Goal: Task Accomplishment & Management: Manage account settings

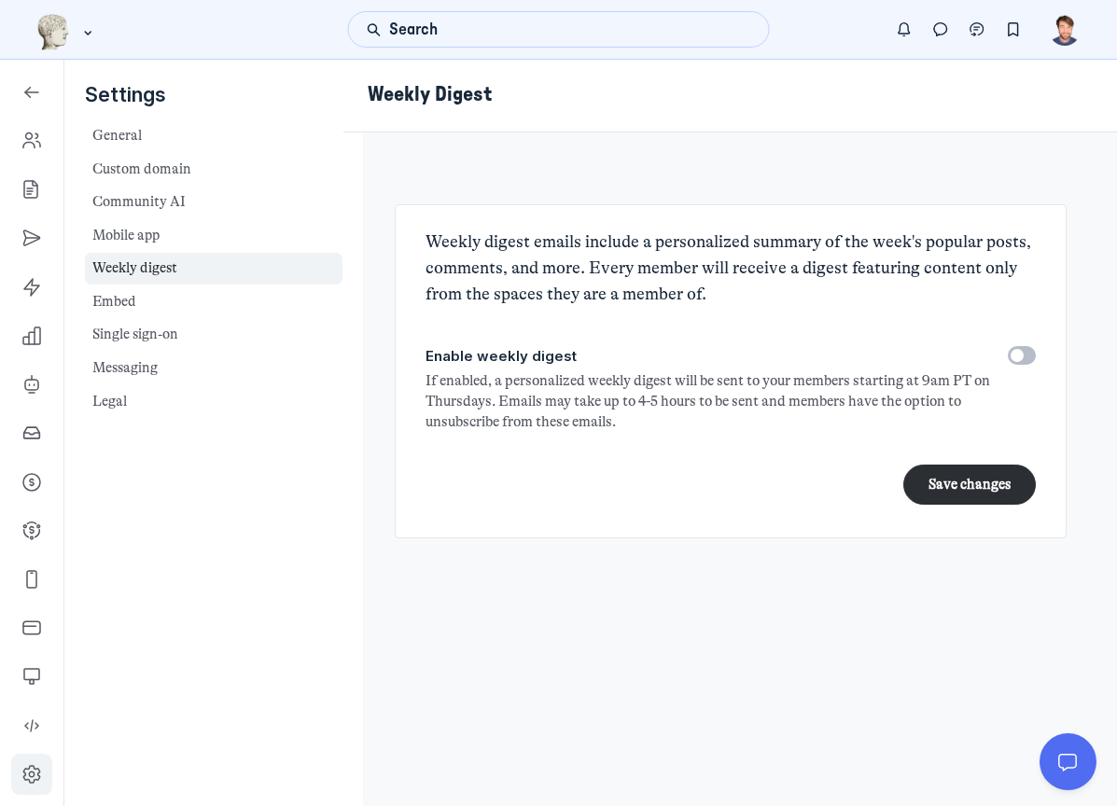
scroll to position [6127, 2680]
click at [29, 137] on icon "Left Sidebar" at bounding box center [31, 141] width 19 height 19
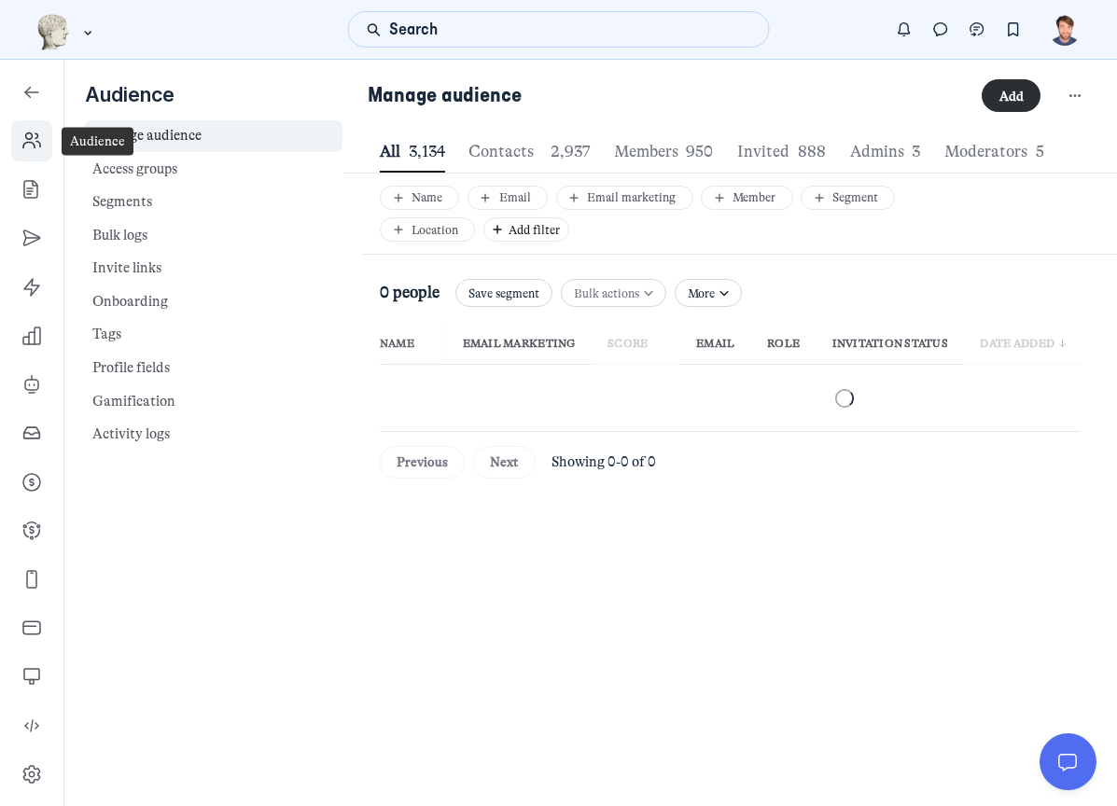
scroll to position [2535, 5550]
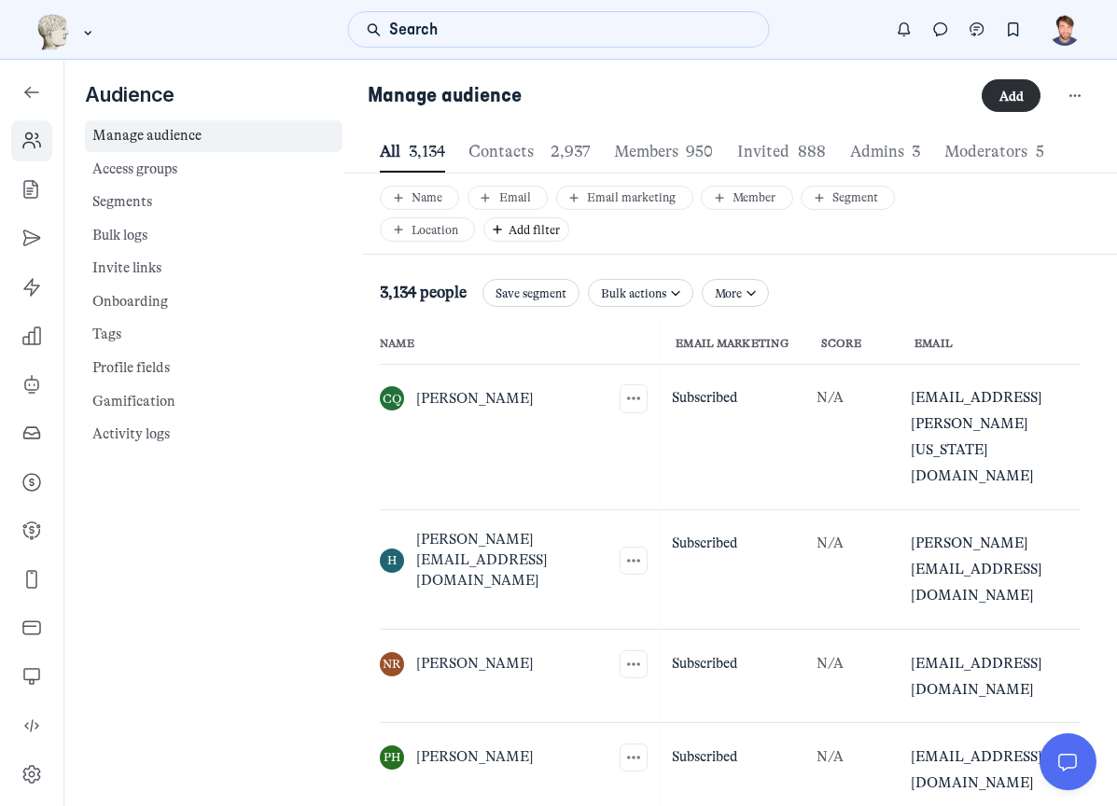
click at [69, 17] on img "Main navigation bar" at bounding box center [53, 32] width 35 height 36
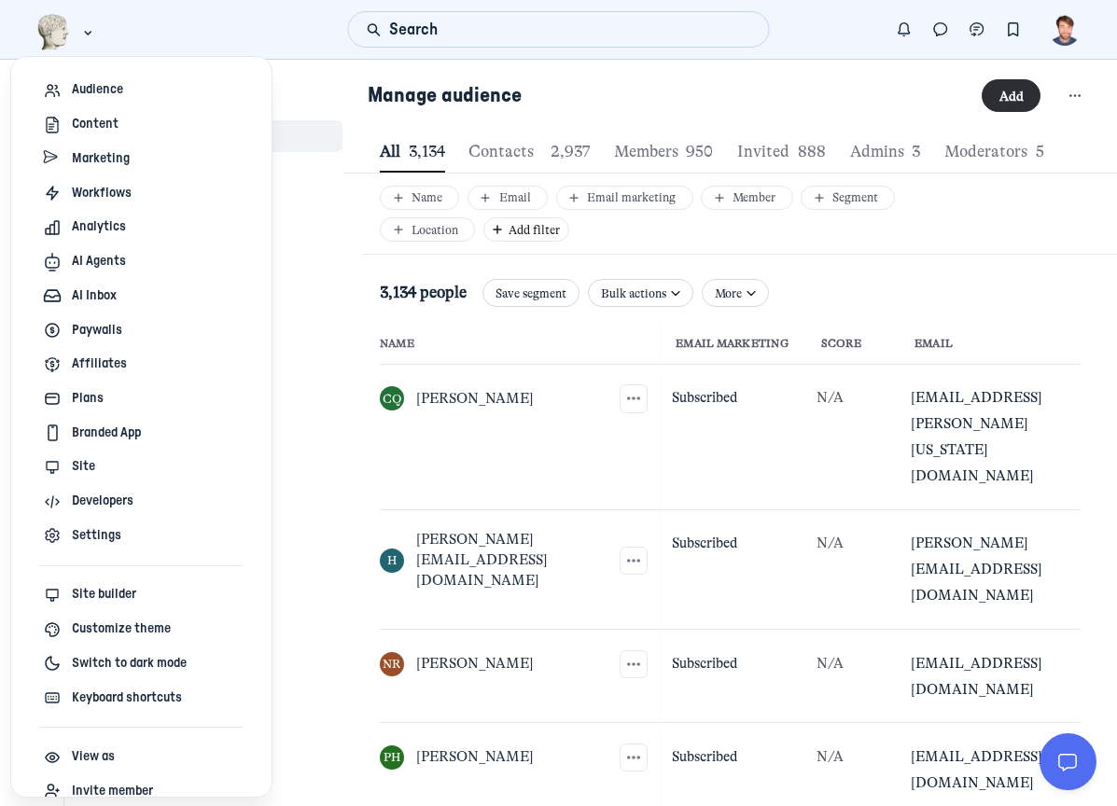
click at [40, 14] on img "Main navigation bar" at bounding box center [53, 32] width 35 height 36
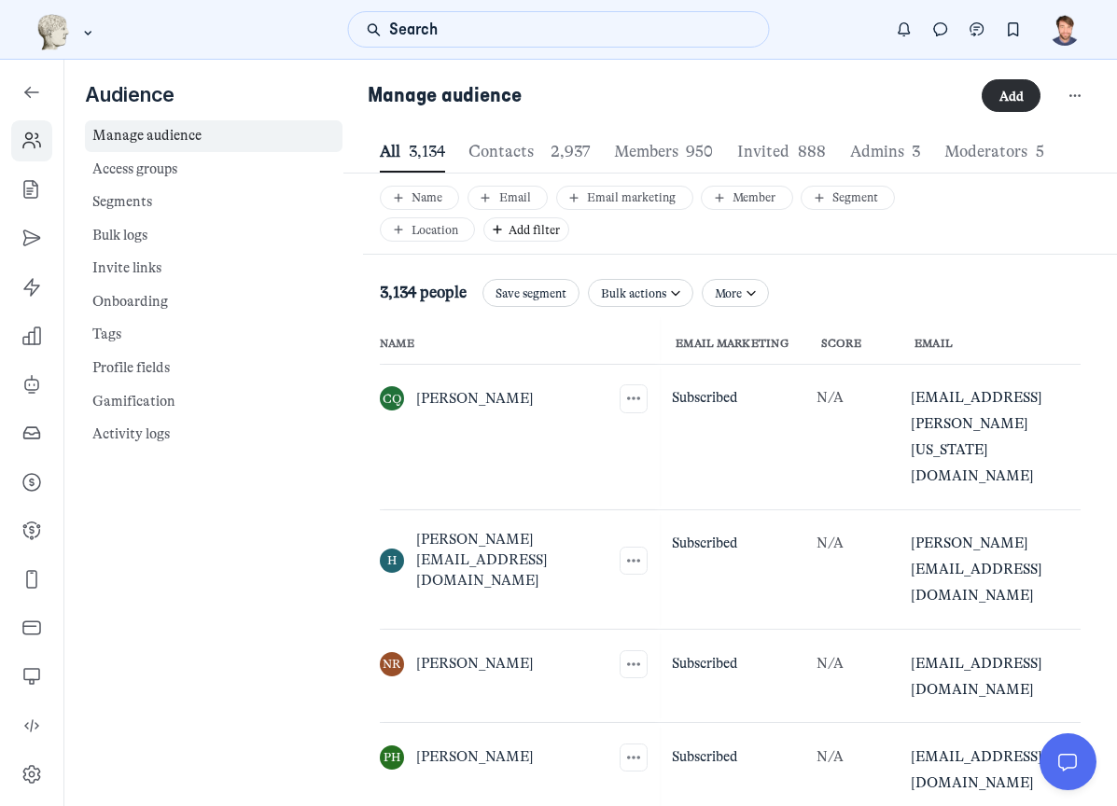
click at [49, 37] on img "Main navigation bar" at bounding box center [53, 32] width 35 height 36
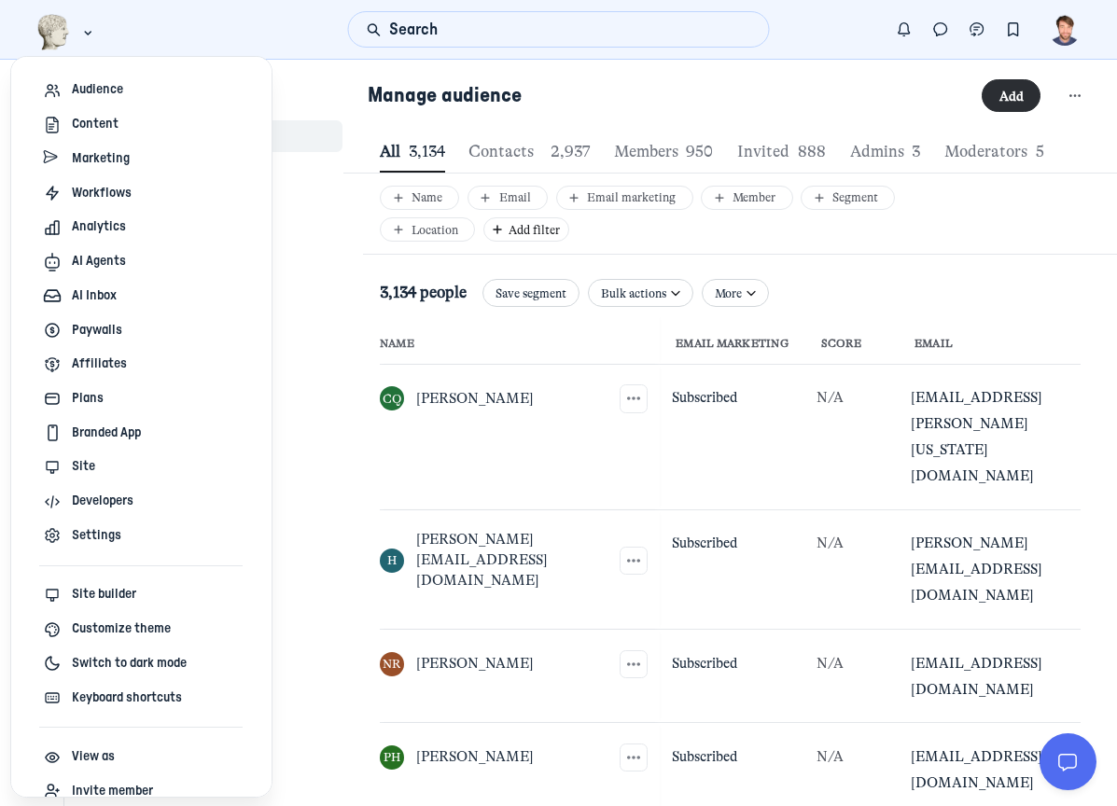
click at [45, 36] on img "Main navigation bar" at bounding box center [53, 32] width 35 height 36
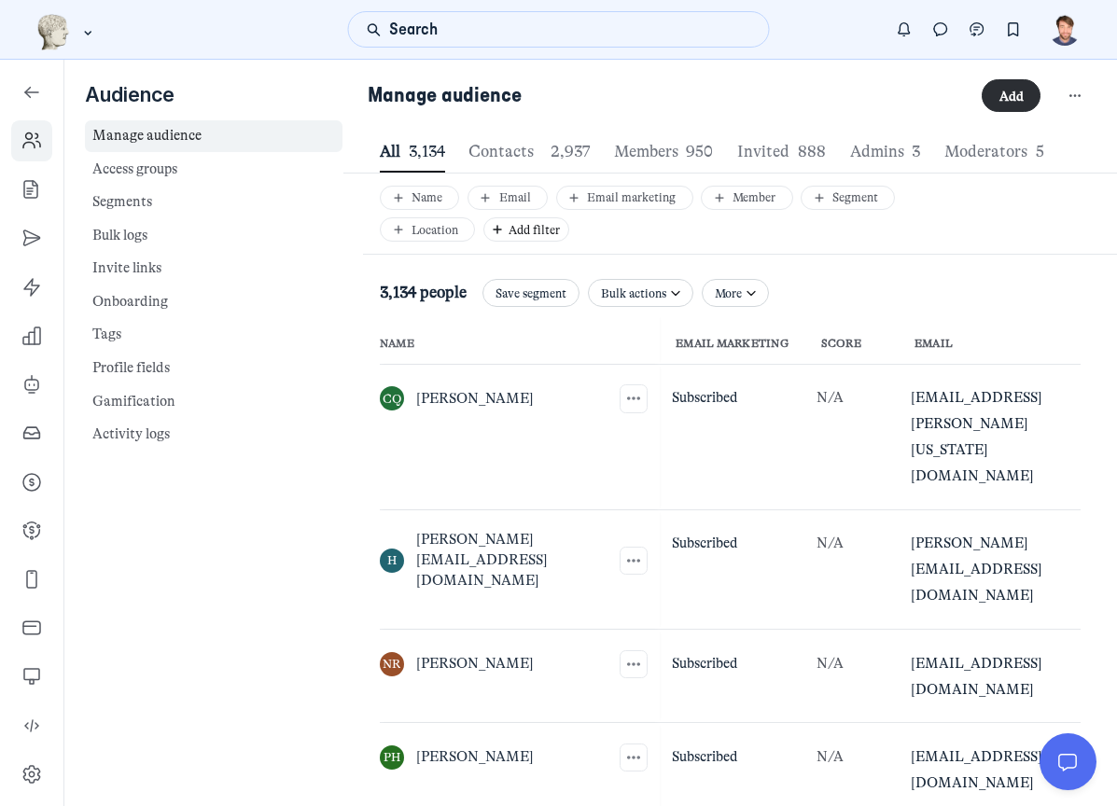
click at [46, 33] on img "Main navigation bar" at bounding box center [53, 32] width 35 height 36
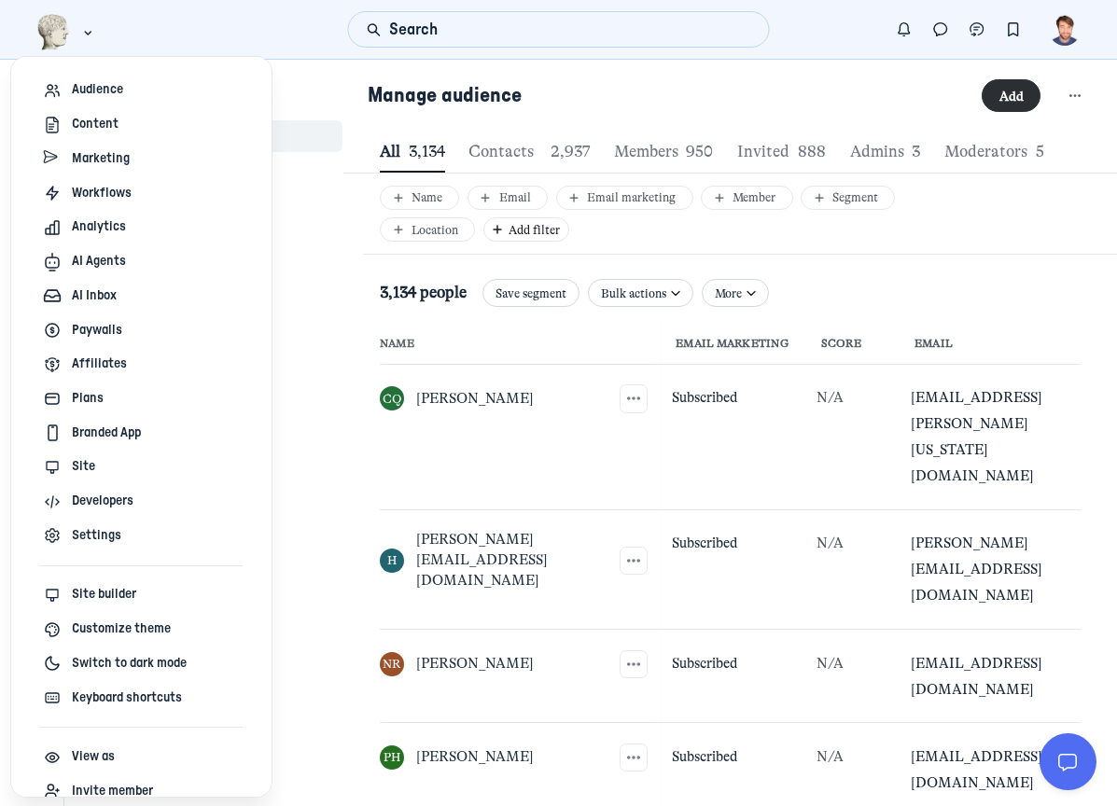
click at [48, 23] on img "Main navigation bar" at bounding box center [53, 32] width 35 height 36
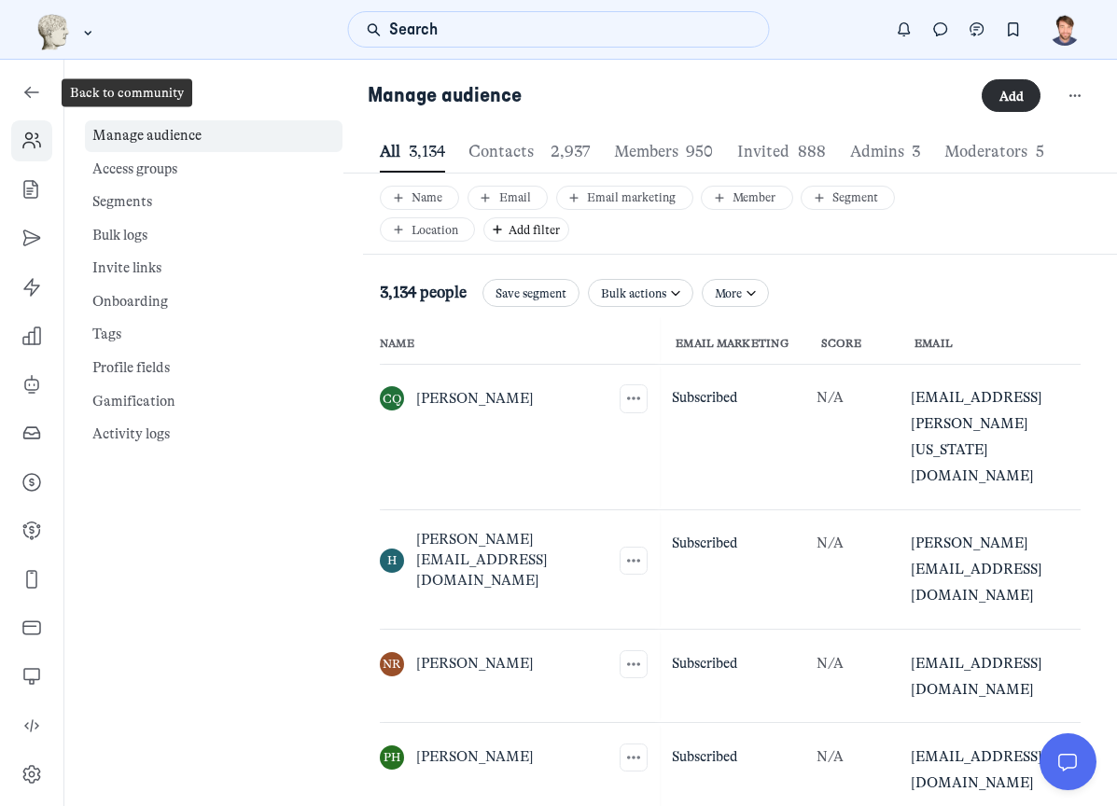
click at [21, 93] on link "Left Sidebar" at bounding box center [31, 92] width 41 height 41
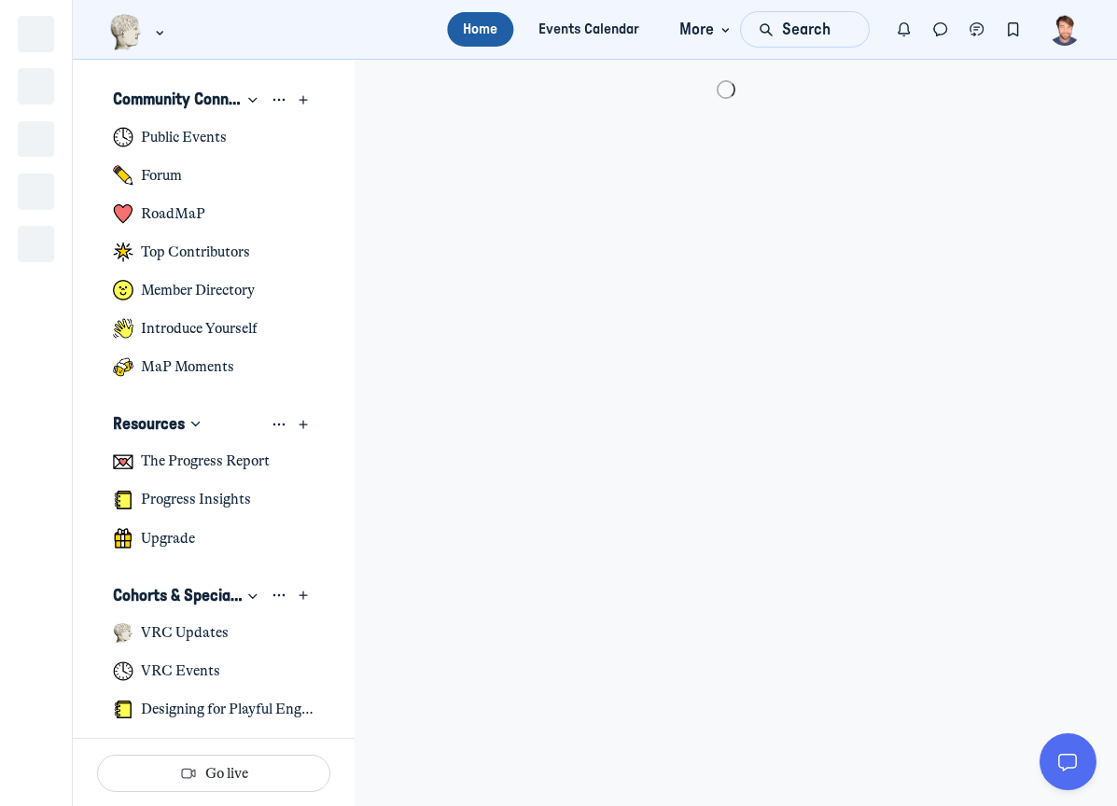
scroll to position [5426, 3667]
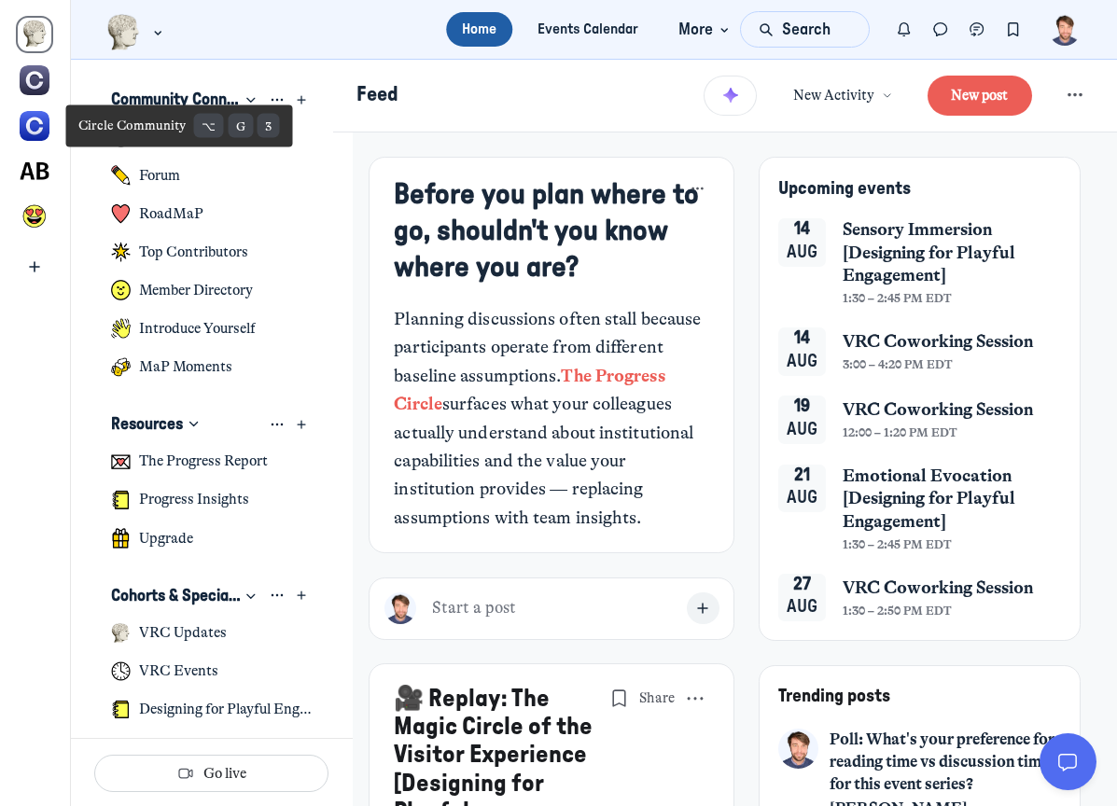
click at [42, 121] on img "Circle Community" at bounding box center [35, 126] width 30 height 30
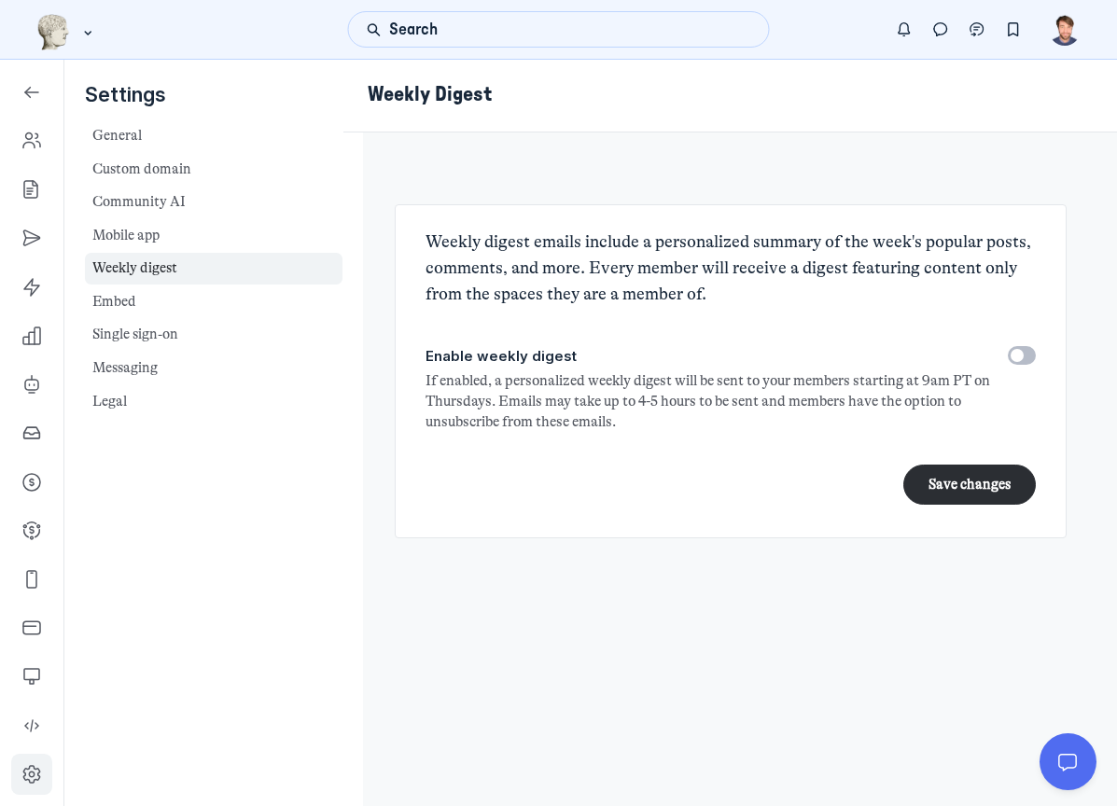
scroll to position [6127, 2680]
click at [36, 778] on icon "Left Sidebar" at bounding box center [31, 774] width 19 height 19
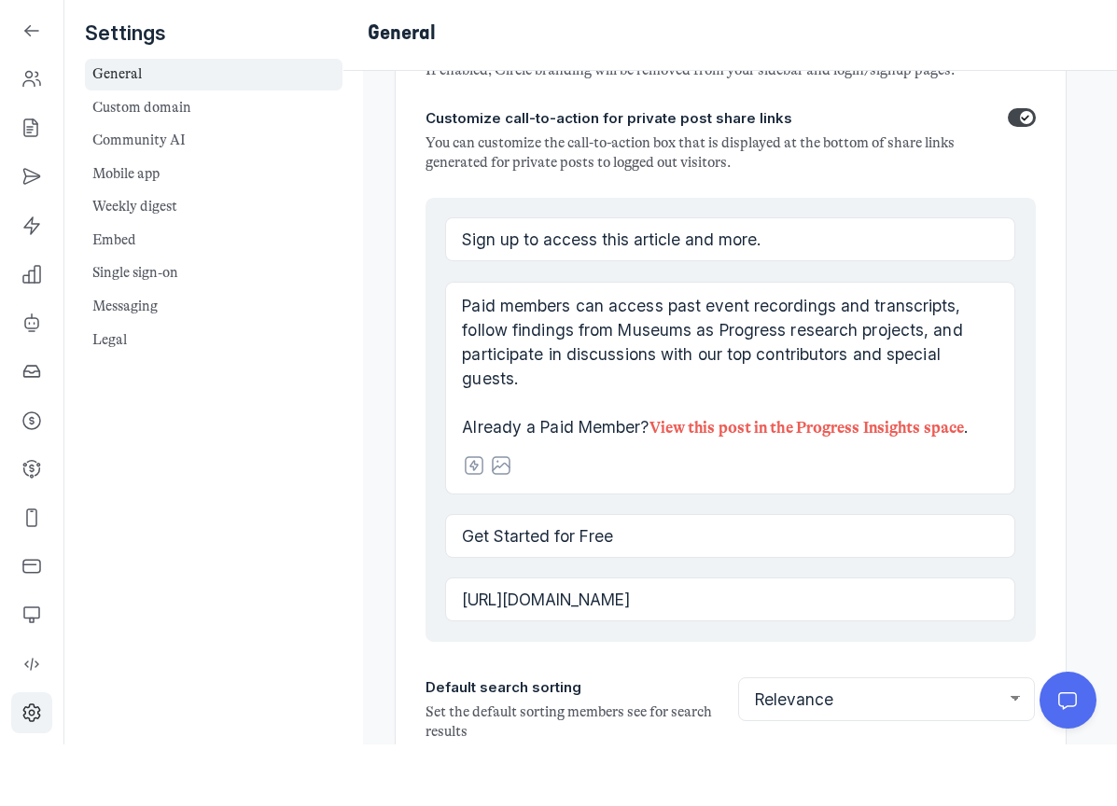
scroll to position [2426, 0]
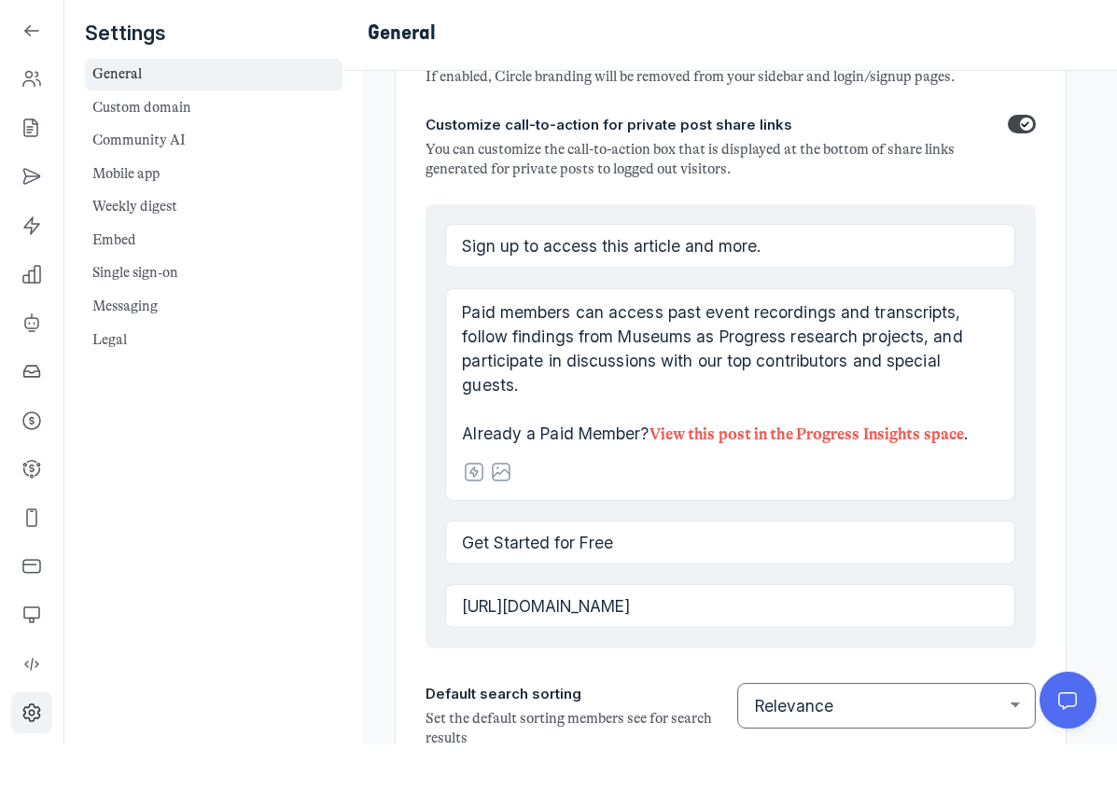
click at [829, 745] on select "Relevance Latest Oldest Alphabetical" at bounding box center [886, 767] width 297 height 45
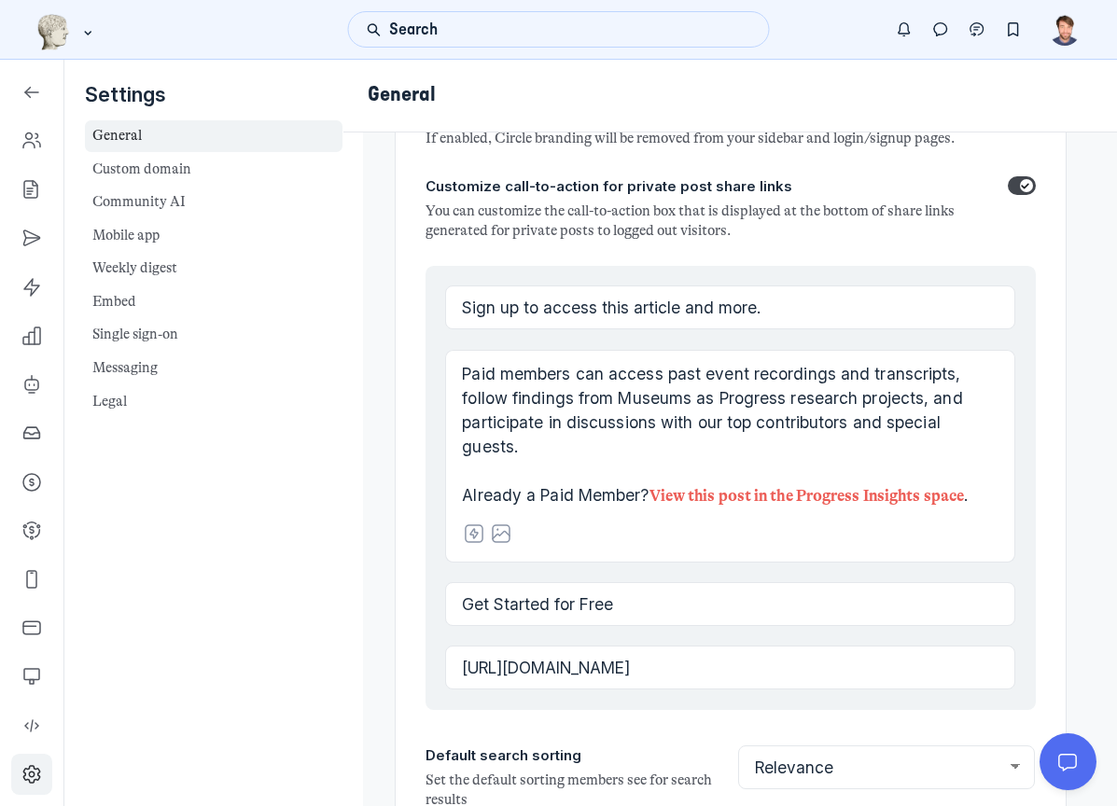
click at [0, 0] on html "Search KB Museums as Progress My communities Done Museums as Progress community…" at bounding box center [558, 403] width 1117 height 806
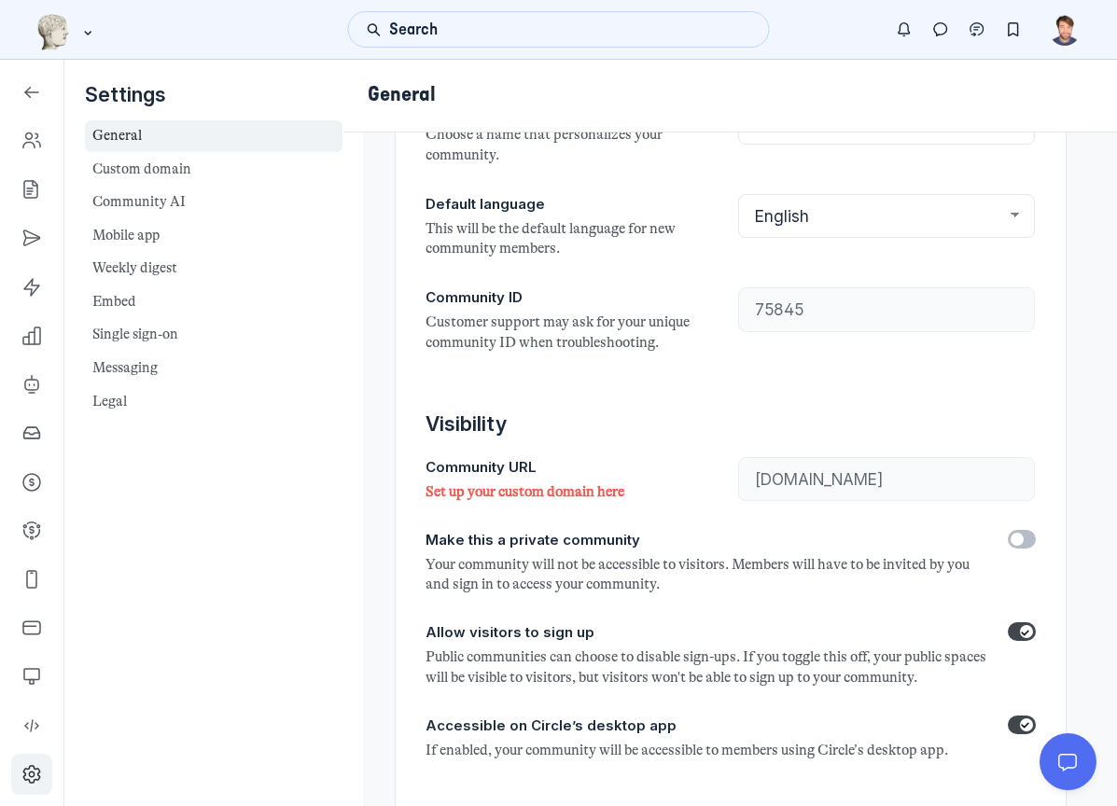
scroll to position [197, 0]
click at [1018, 622] on label "Toggle switch" at bounding box center [1021, 631] width 28 height 19
click at [0, 0] on input "Allow visitors to sign up" at bounding box center [0, 0] width 0 height 0
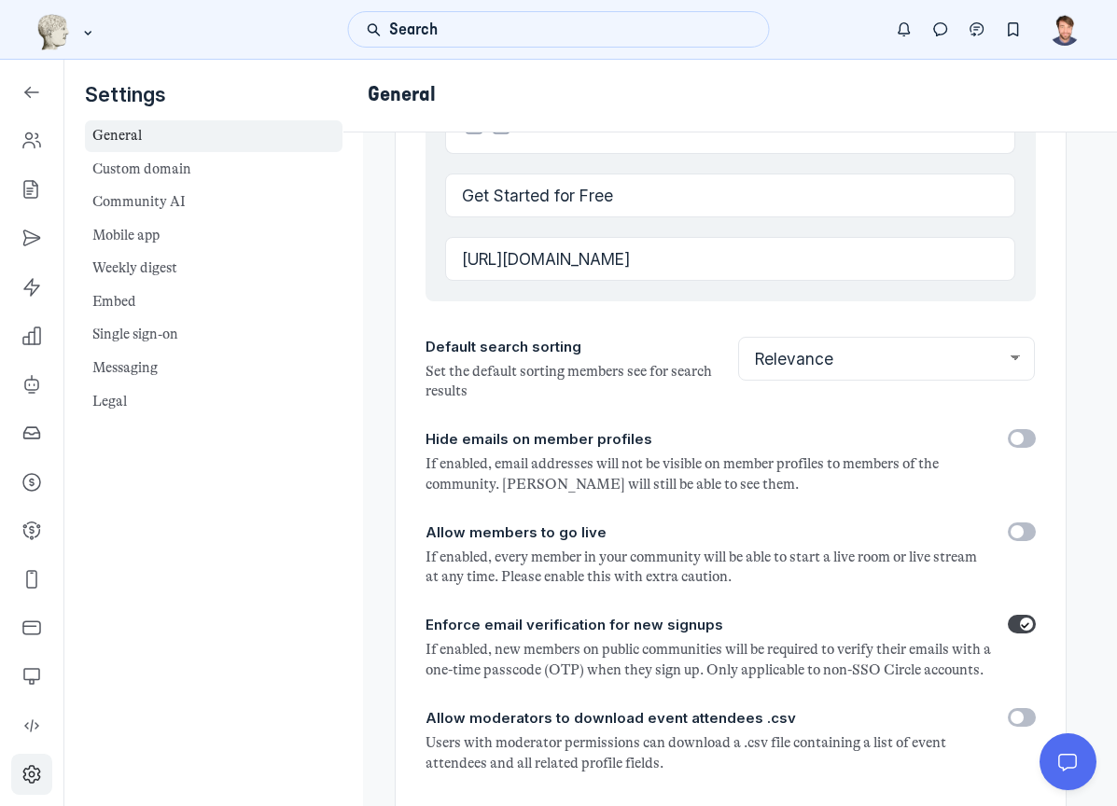
scroll to position [2834, 0]
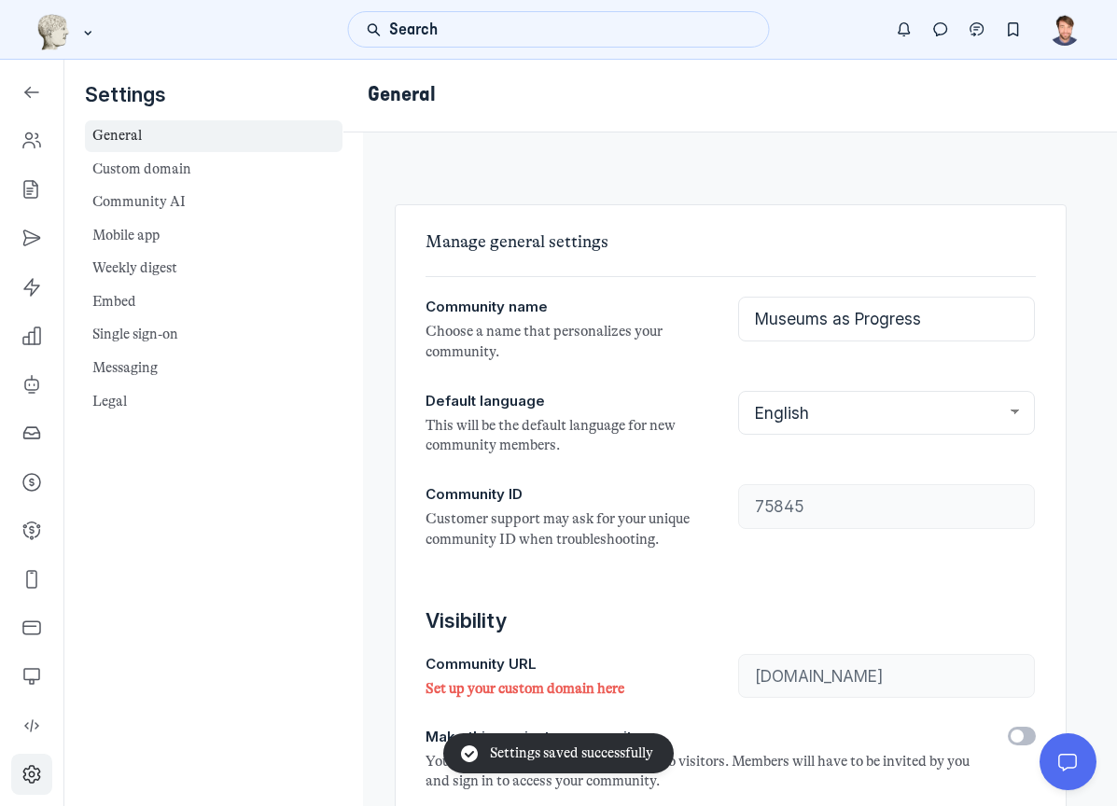
scroll to position [0, 0]
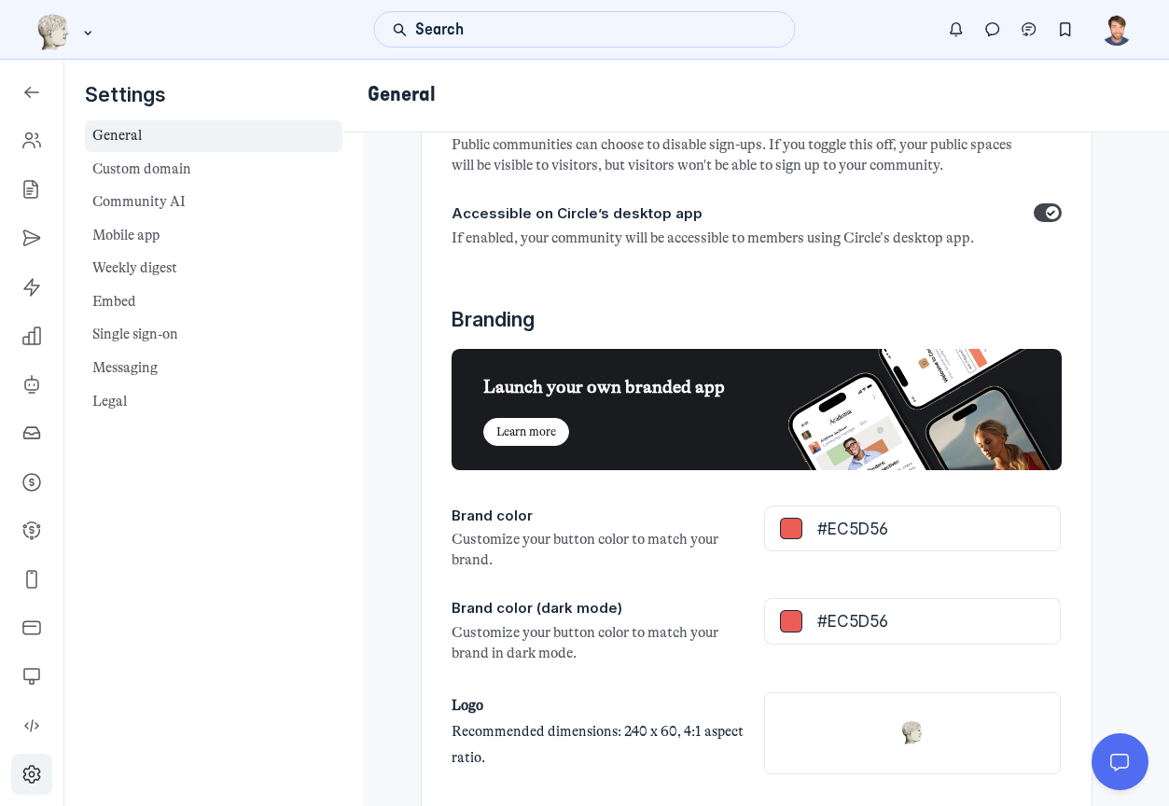
scroll to position [711, 0]
